Goal: Transaction & Acquisition: Purchase product/service

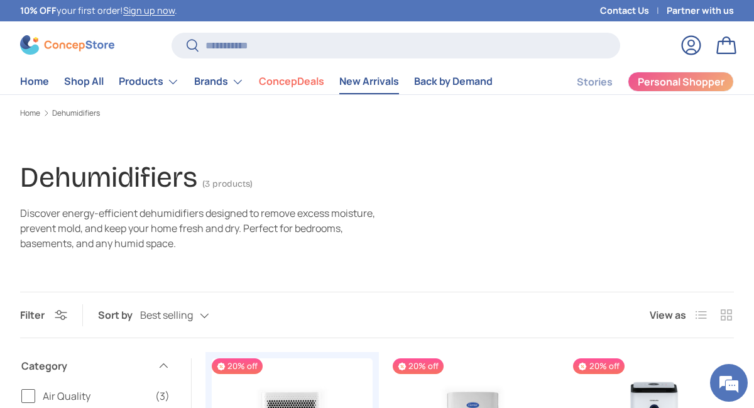
click at [372, 81] on link "New Arrivals" at bounding box center [369, 81] width 60 height 25
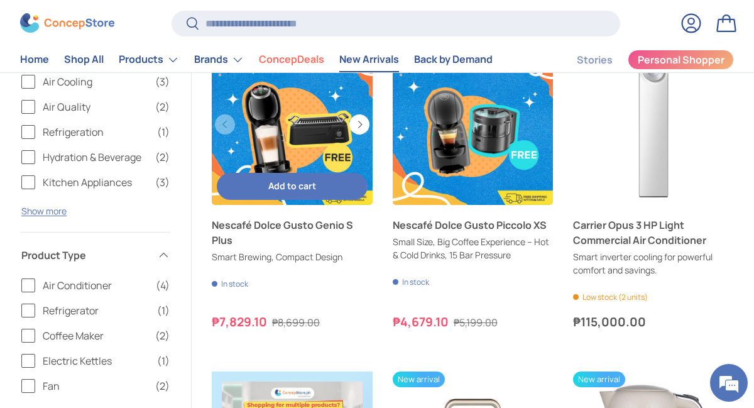
scroll to position [192, 0]
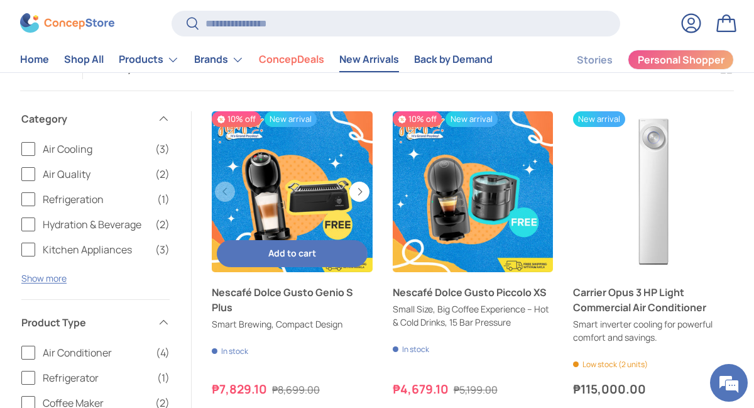
click at [273, 250] on span "Add to cart" at bounding box center [292, 253] width 48 height 12
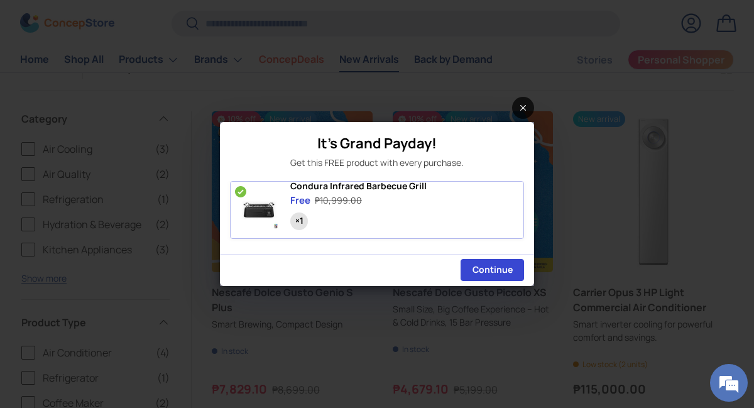
click at [525, 108] on link at bounding box center [523, 108] width 22 height 22
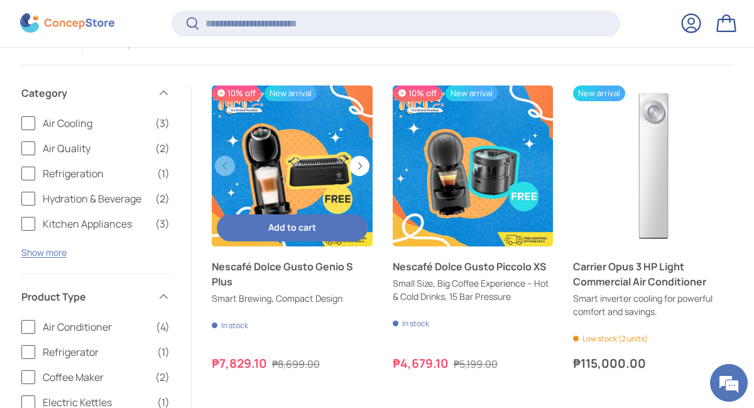
scroll to position [219, 0]
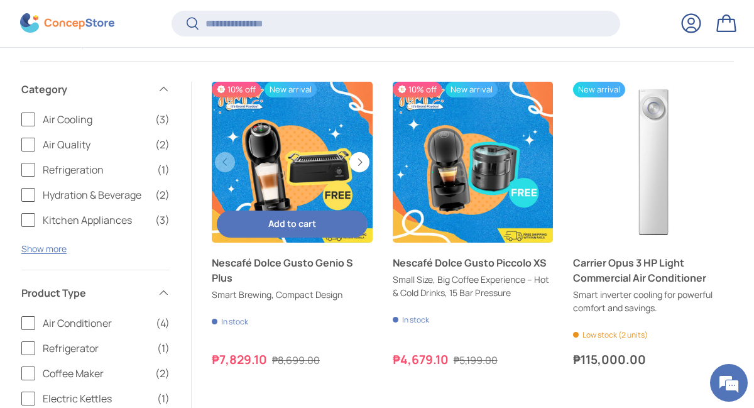
click at [283, 190] on link "Nescafé Dolce Gusto Genio S Plus" at bounding box center [292, 162] width 161 height 161
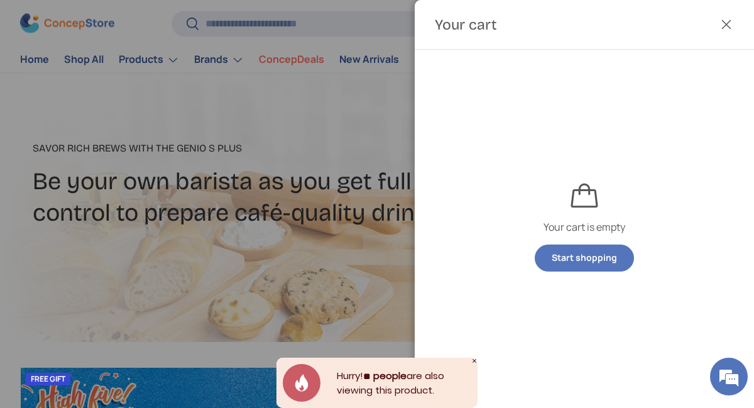
click at [726, 22] on button "Close" at bounding box center [727, 25] width 28 height 28
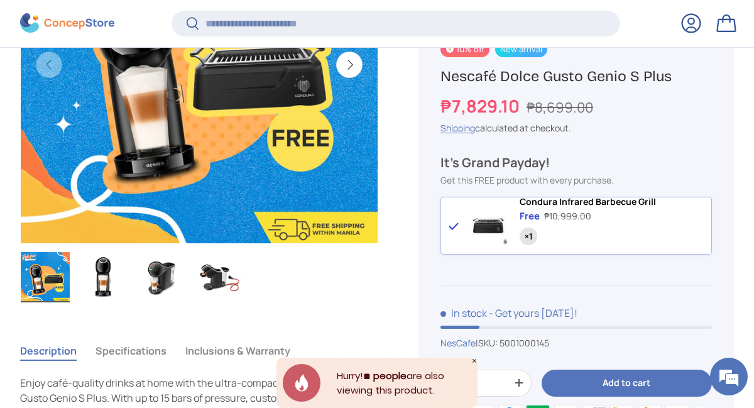
scroll to position [600, 0]
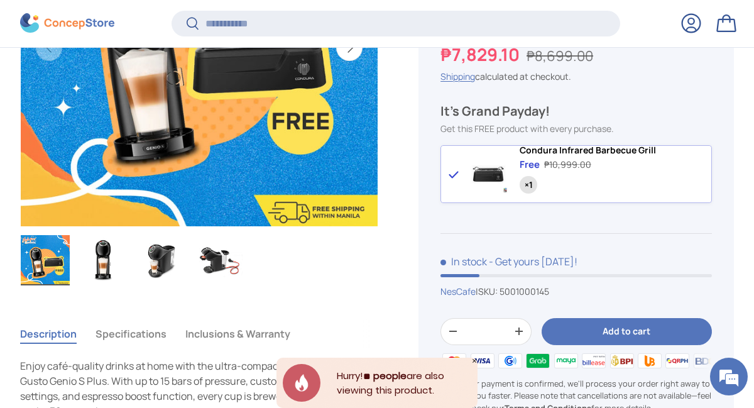
click at [214, 261] on img "Gallery Viewer" at bounding box center [218, 260] width 49 height 50
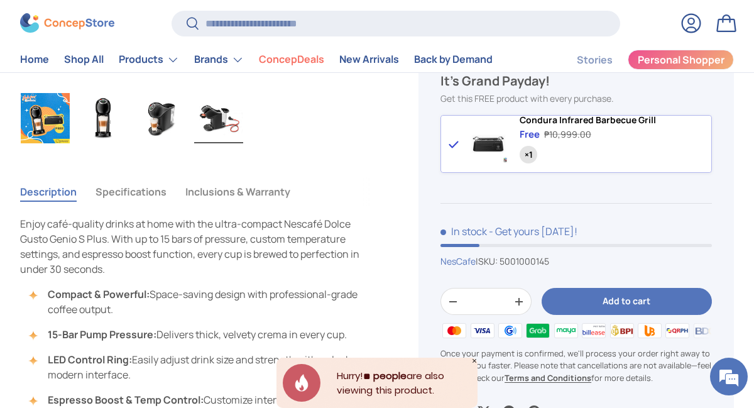
scroll to position [742, 0]
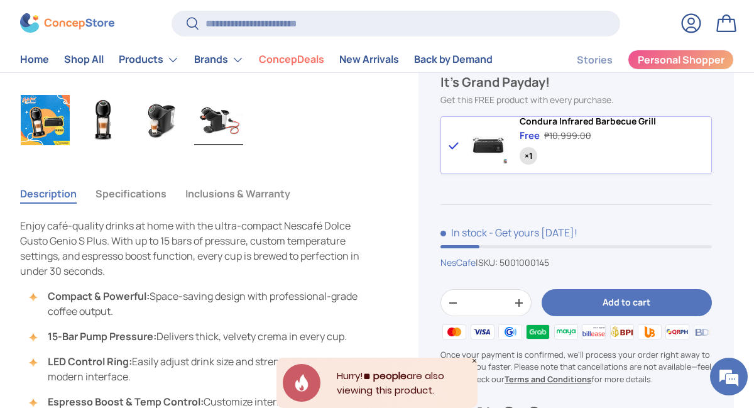
click at [159, 123] on img "Gallery Viewer" at bounding box center [160, 120] width 49 height 50
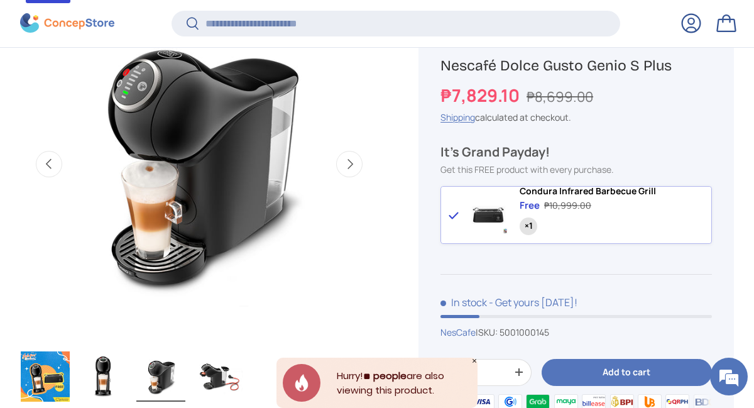
scroll to position [485, 0]
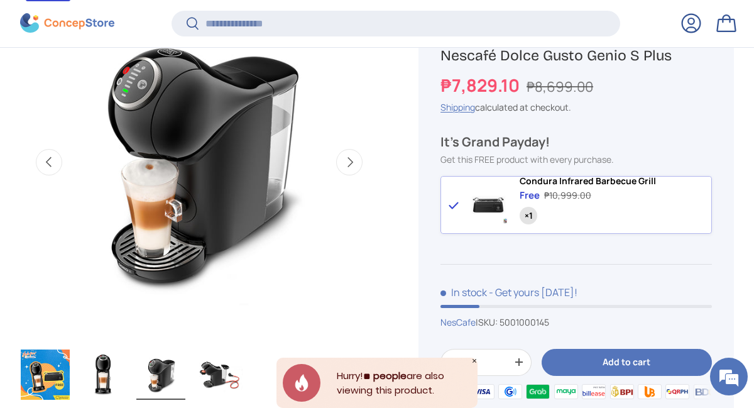
click at [576, 187] on span "Condura Infrared Barbecue Grill" at bounding box center [588, 181] width 136 height 12
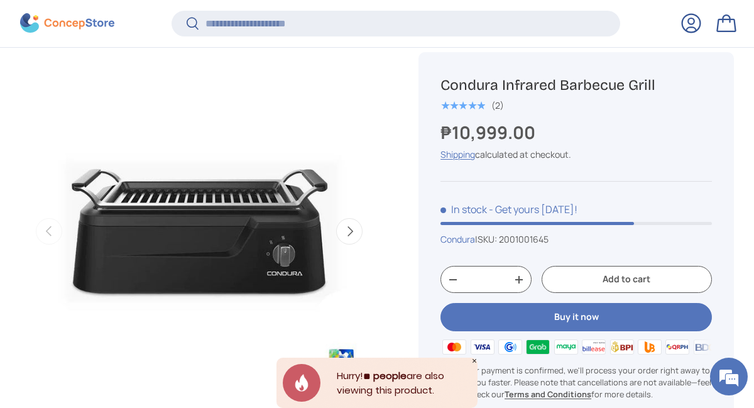
scroll to position [503, 0]
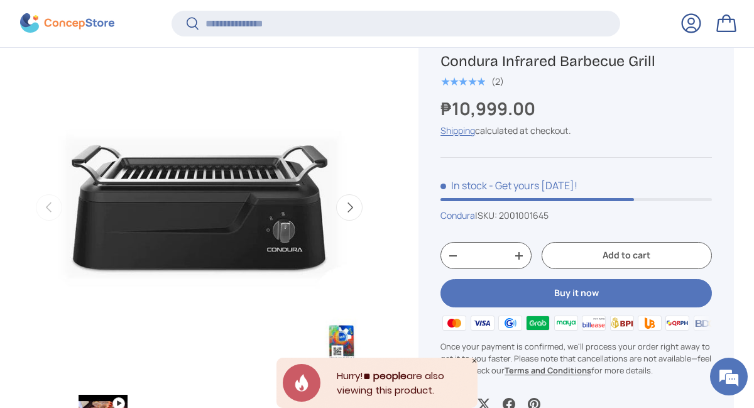
click at [346, 201] on button "Next" at bounding box center [349, 207] width 26 height 26
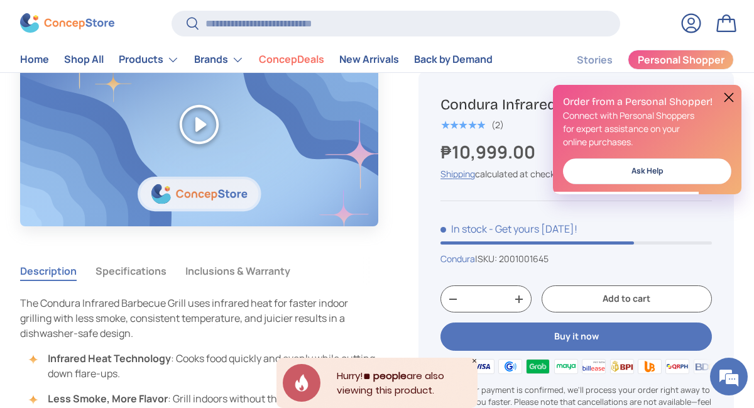
scroll to position [957, 0]
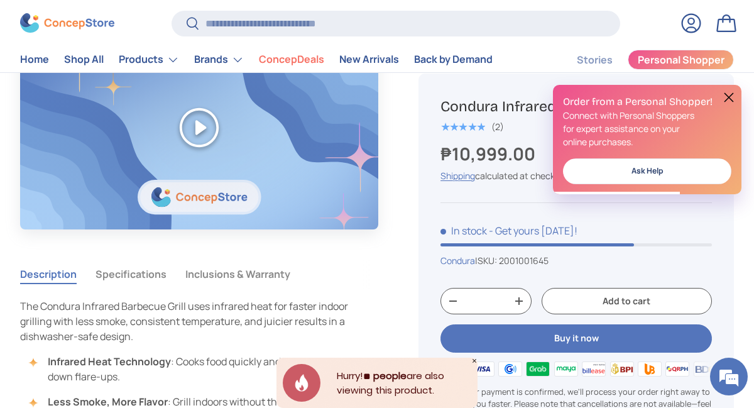
click at [196, 131] on button "Play" at bounding box center [199, 128] width 358 height 201
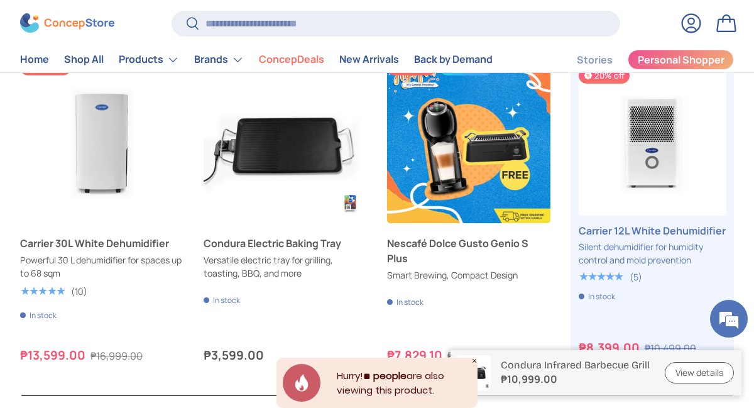
scroll to position [3587, 0]
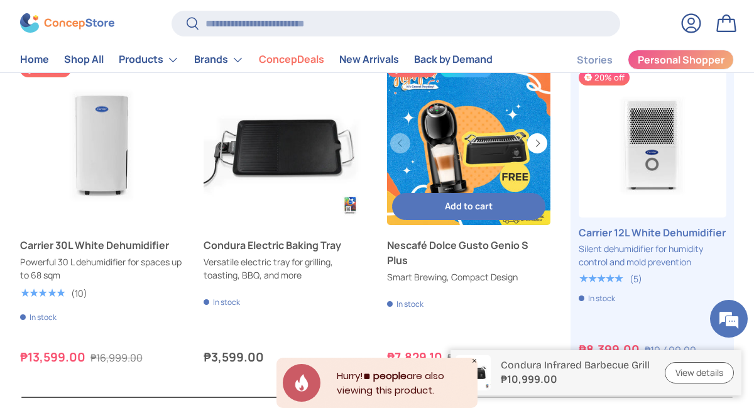
click at [419, 259] on link "Nescafé Dolce Gusto Genio S Plus" at bounding box center [468, 253] width 163 height 30
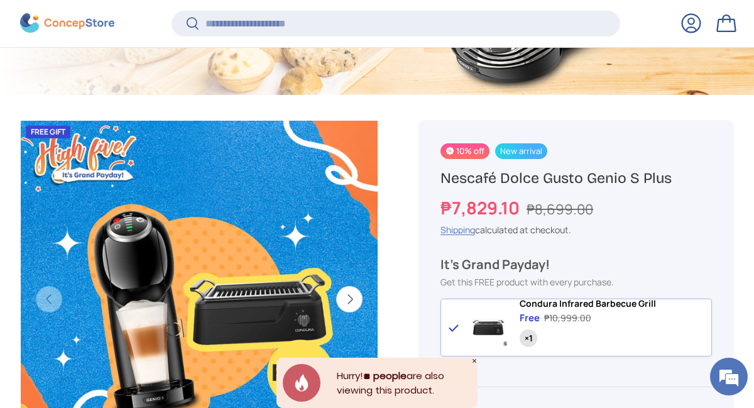
scroll to position [358, 0]
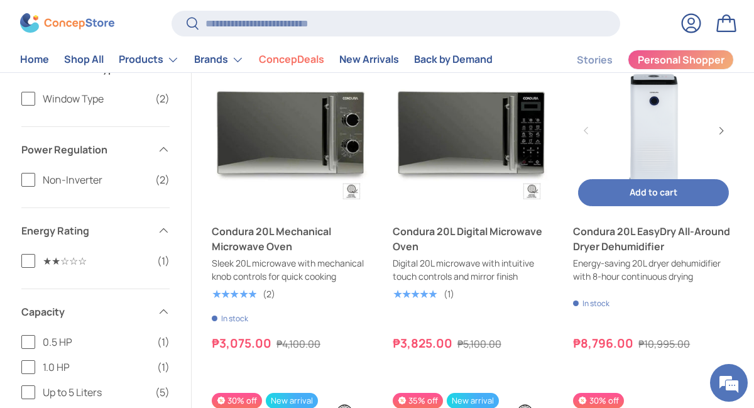
click at [729, 101] on link "Condura 20L EasyDry All-Around Dryer Dehumidifier" at bounding box center [653, 130] width 161 height 161
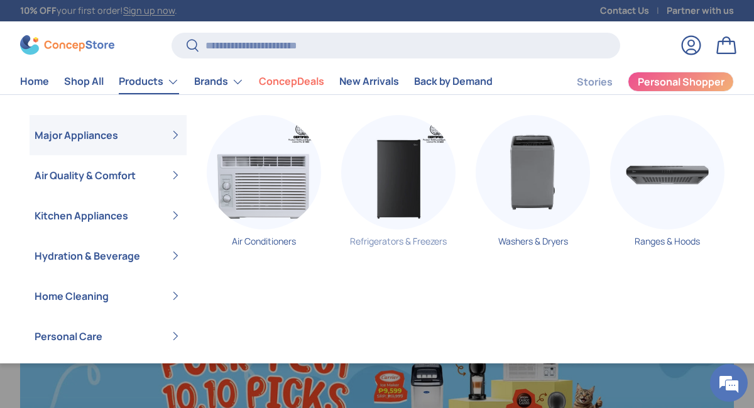
click at [394, 175] on img "Primary" at bounding box center [398, 172] width 114 height 114
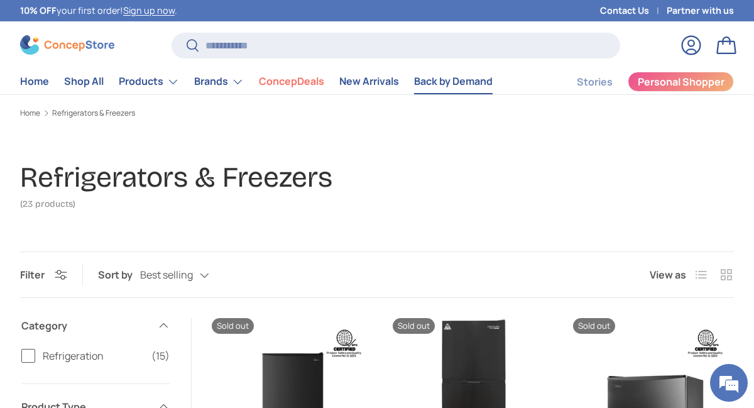
click at [428, 83] on link "Back by Demand" at bounding box center [453, 81] width 79 height 25
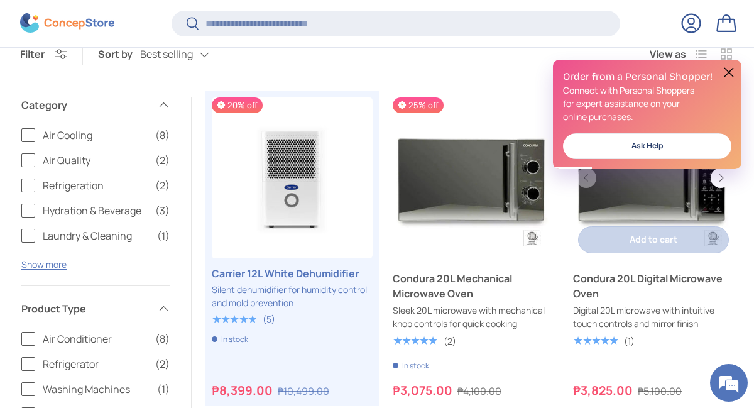
click at [658, 197] on link "Condura 20L Digital Microwave Oven" at bounding box center [653, 177] width 161 height 161
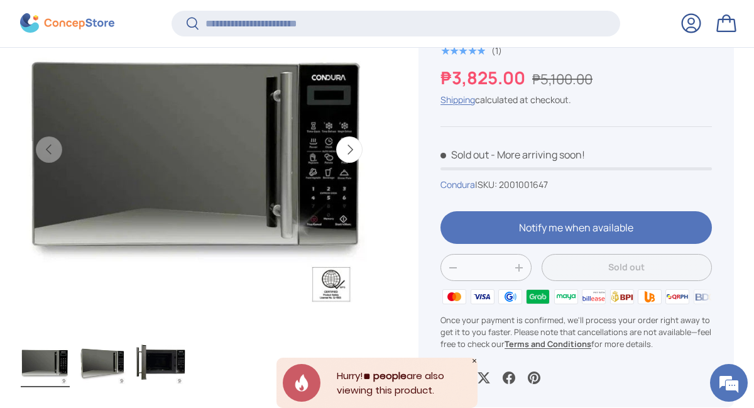
scroll to position [629, 0]
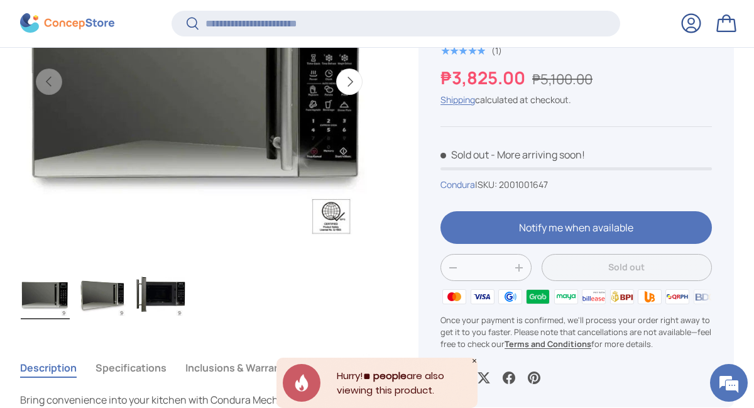
click at [167, 291] on img "Gallery Viewer" at bounding box center [160, 294] width 49 height 50
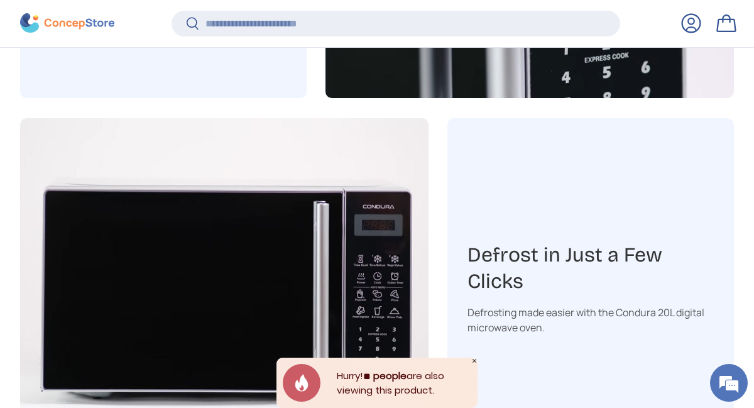
scroll to position [2225, 0]
